Goal: Find contact information: Find contact information

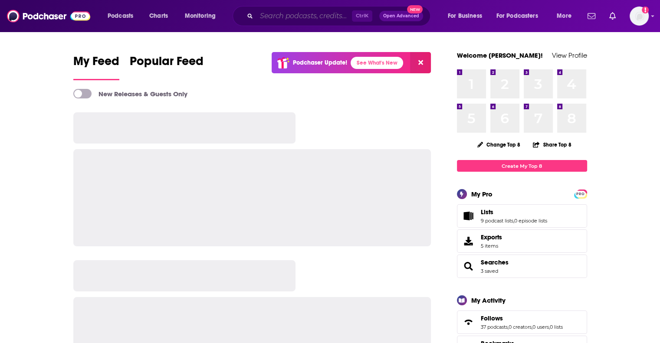
click at [278, 20] on input "Search podcasts, credits, & more..." at bounding box center [305, 16] width 96 height 14
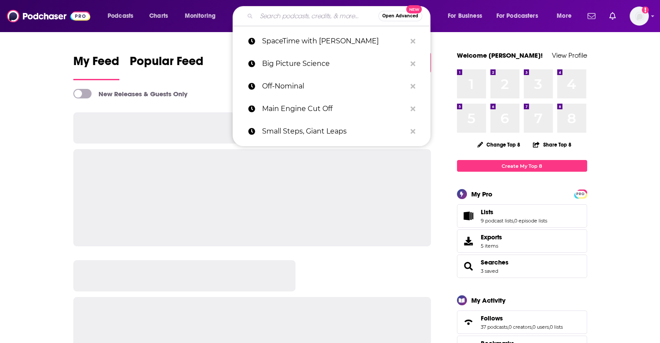
paste input "'Man Talks' podcast"
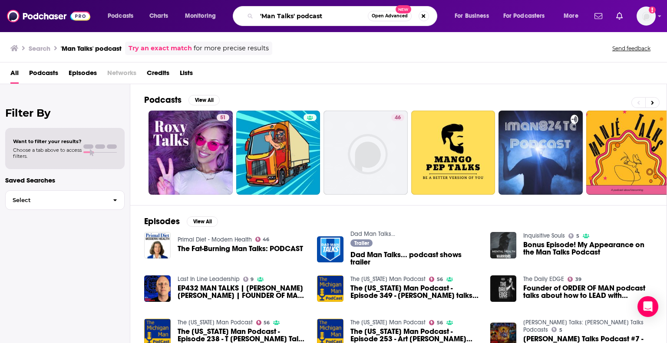
drag, startPoint x: 296, startPoint y: 16, endPoint x: 381, endPoint y: 28, distance: 86.3
click at [381, 28] on div "Podcasts Charts Monitoring 'Man Talks' podcast Open Advanced New For Business F…" at bounding box center [333, 16] width 667 height 32
click at [260, 17] on input "'Man Talks" at bounding box center [312, 16] width 111 height 14
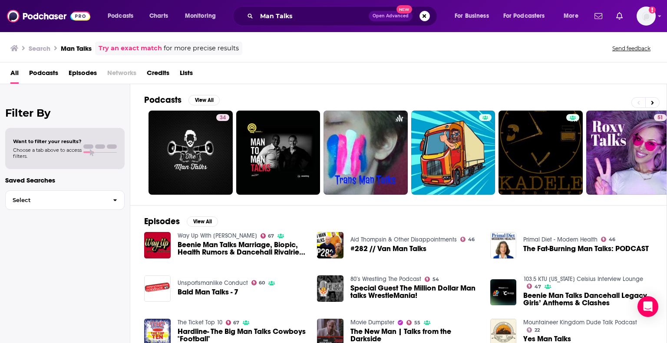
click at [50, 68] on span "Podcasts" at bounding box center [43, 75] width 29 height 18
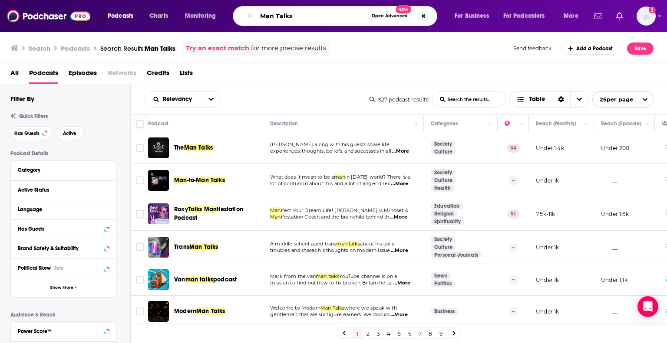
click at [284, 21] on input "Man Talks" at bounding box center [312, 16] width 111 height 14
paste input "to [PERSON_NAME] [PERSON_NAME]"
drag, startPoint x: 268, startPoint y: 12, endPoint x: 246, endPoint y: 14, distance: 22.6
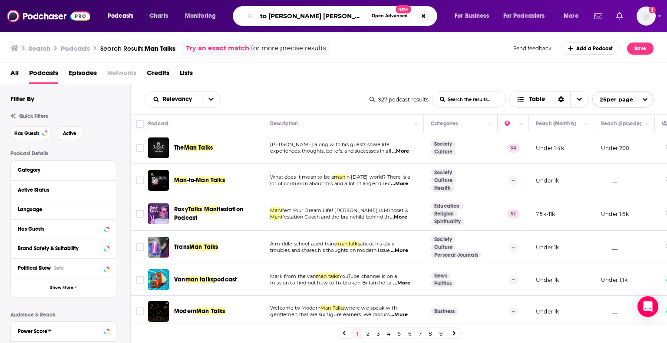
click at [246, 14] on div "to [PERSON_NAME] [PERSON_NAME] Open Advanced New" at bounding box center [335, 16] width 204 height 20
type input "[PERSON_NAME] [PERSON_NAME]"
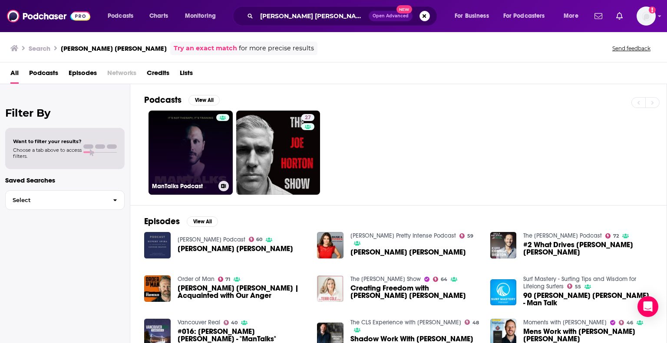
click at [191, 137] on link "ManTalks Podcast" at bounding box center [190, 153] width 84 height 84
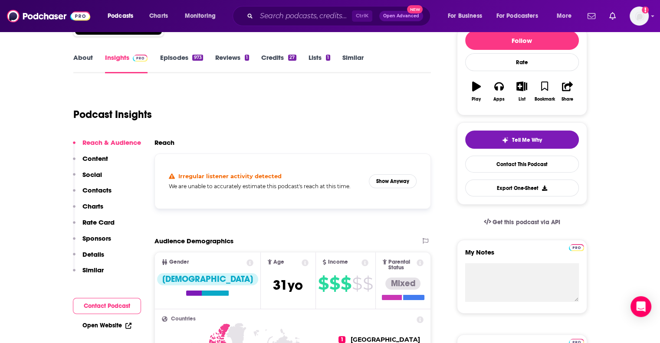
scroll to position [114, 0]
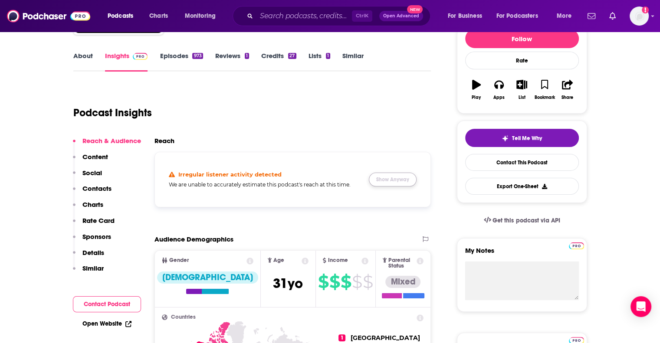
click at [398, 178] on button "Show Anyway" at bounding box center [393, 180] width 48 height 14
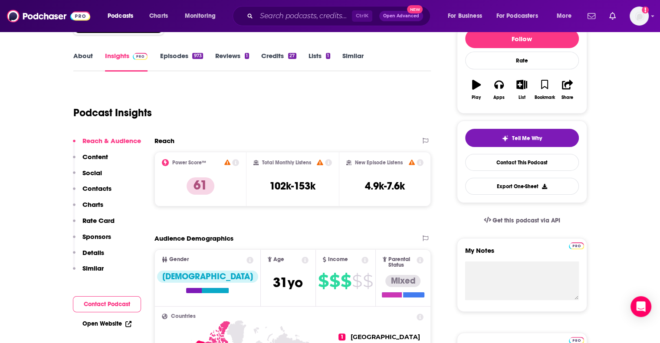
click at [341, 140] on div "Reach" at bounding box center [284, 141] width 259 height 8
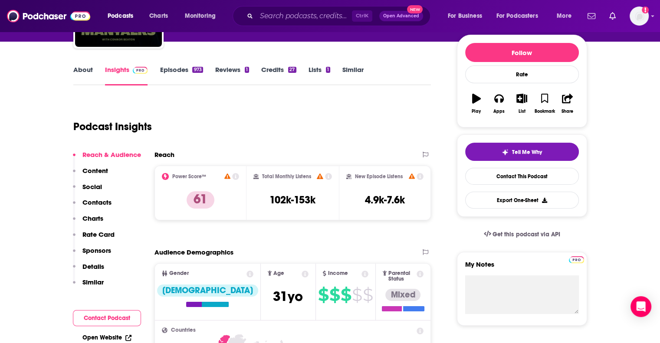
scroll to position [47, 0]
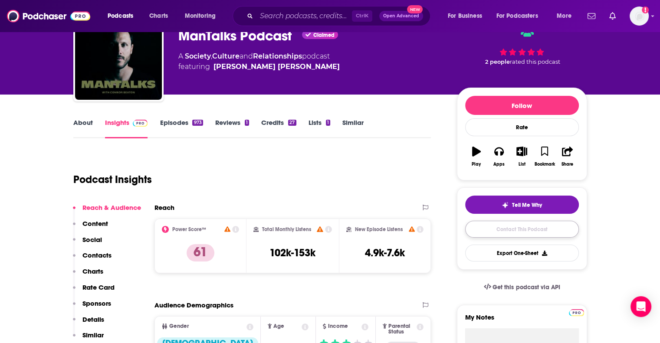
click at [486, 222] on link "Contact This Podcast" at bounding box center [522, 229] width 114 height 17
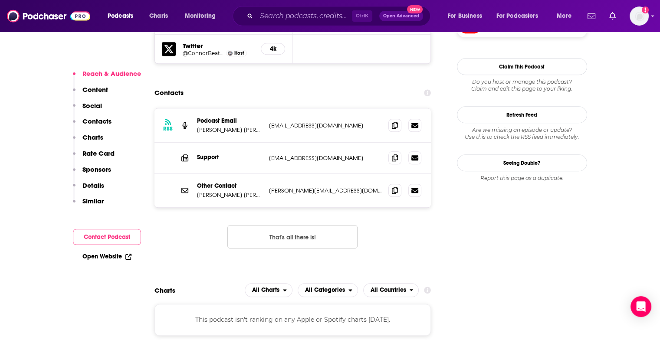
scroll to position [853, 0]
click at [414, 184] on link at bounding box center [415, 190] width 13 height 13
click at [276, 22] on input "Search podcasts, credits, & more..." at bounding box center [305, 16] width 96 height 14
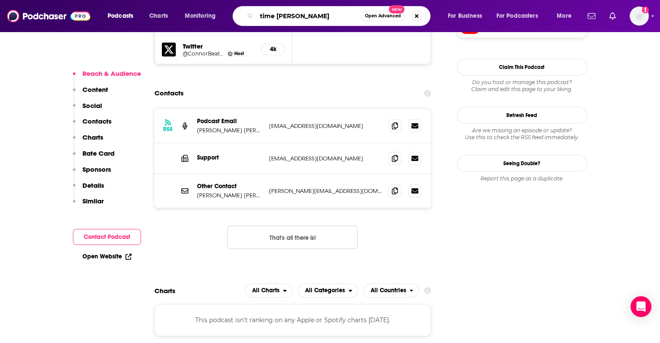
type input "time [PERSON_NAME]"
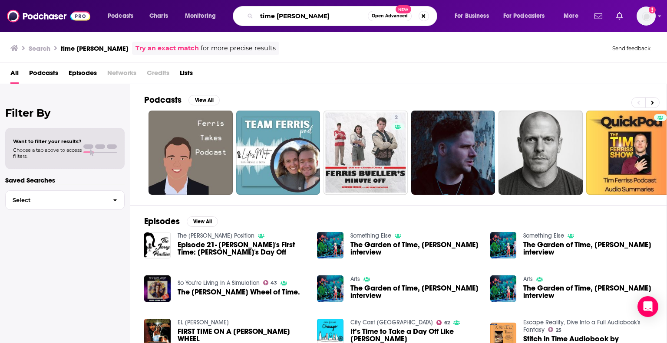
click at [305, 16] on input "time [PERSON_NAME]" at bounding box center [312, 16] width 111 height 14
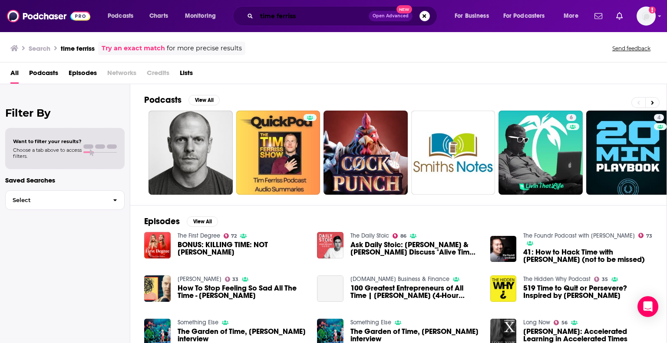
click at [277, 15] on input "time ferriss" at bounding box center [313, 16] width 112 height 14
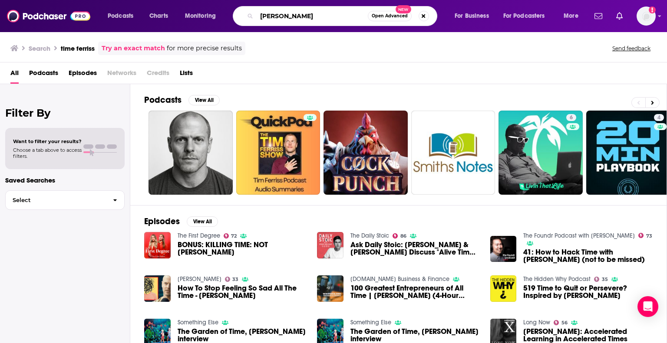
click at [316, 16] on input "[PERSON_NAME]" at bounding box center [312, 16] width 111 height 14
type input "[PERSON_NAME]"
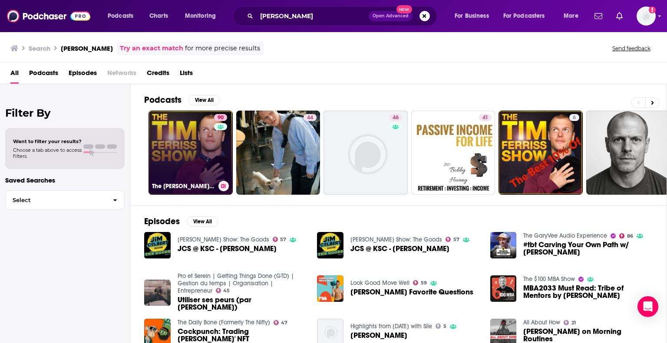
click at [200, 117] on link "90 The [PERSON_NAME] Show" at bounding box center [190, 153] width 84 height 84
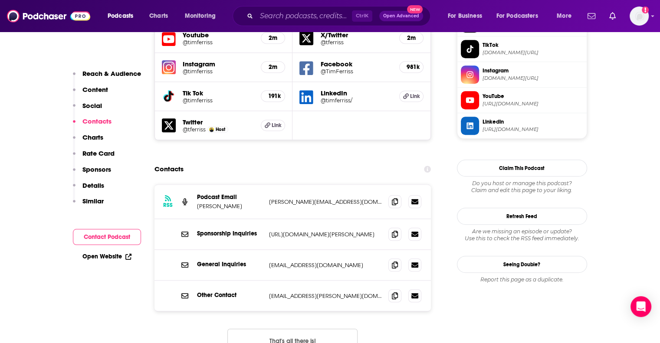
scroll to position [804, 0]
click at [290, 329] on button "That's all there is!" at bounding box center [292, 340] width 130 height 23
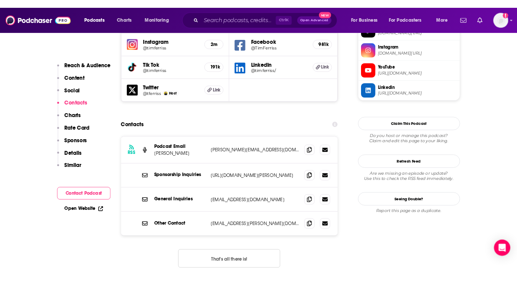
scroll to position [818, 0]
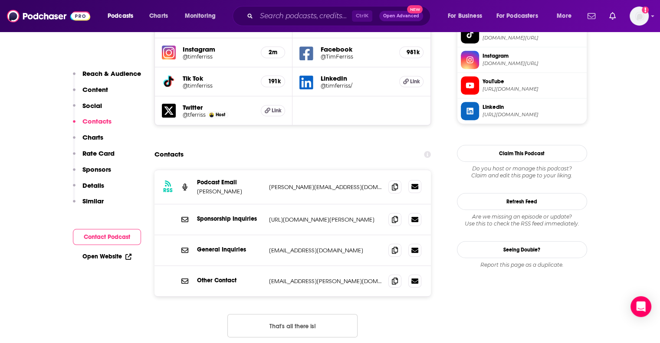
click at [415, 183] on icon at bounding box center [415, 186] width 7 height 7
click at [217, 246] on p "General Inquiries" at bounding box center [229, 249] width 65 height 7
click at [395, 247] on icon at bounding box center [395, 250] width 6 height 7
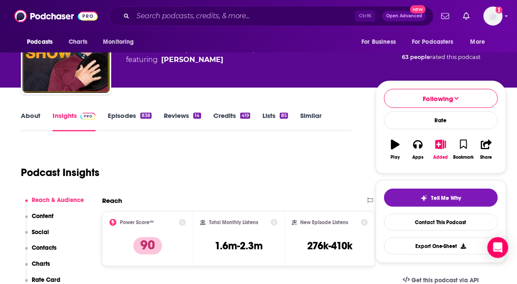
scroll to position [0, 0]
